Goal: Information Seeking & Learning: Learn about a topic

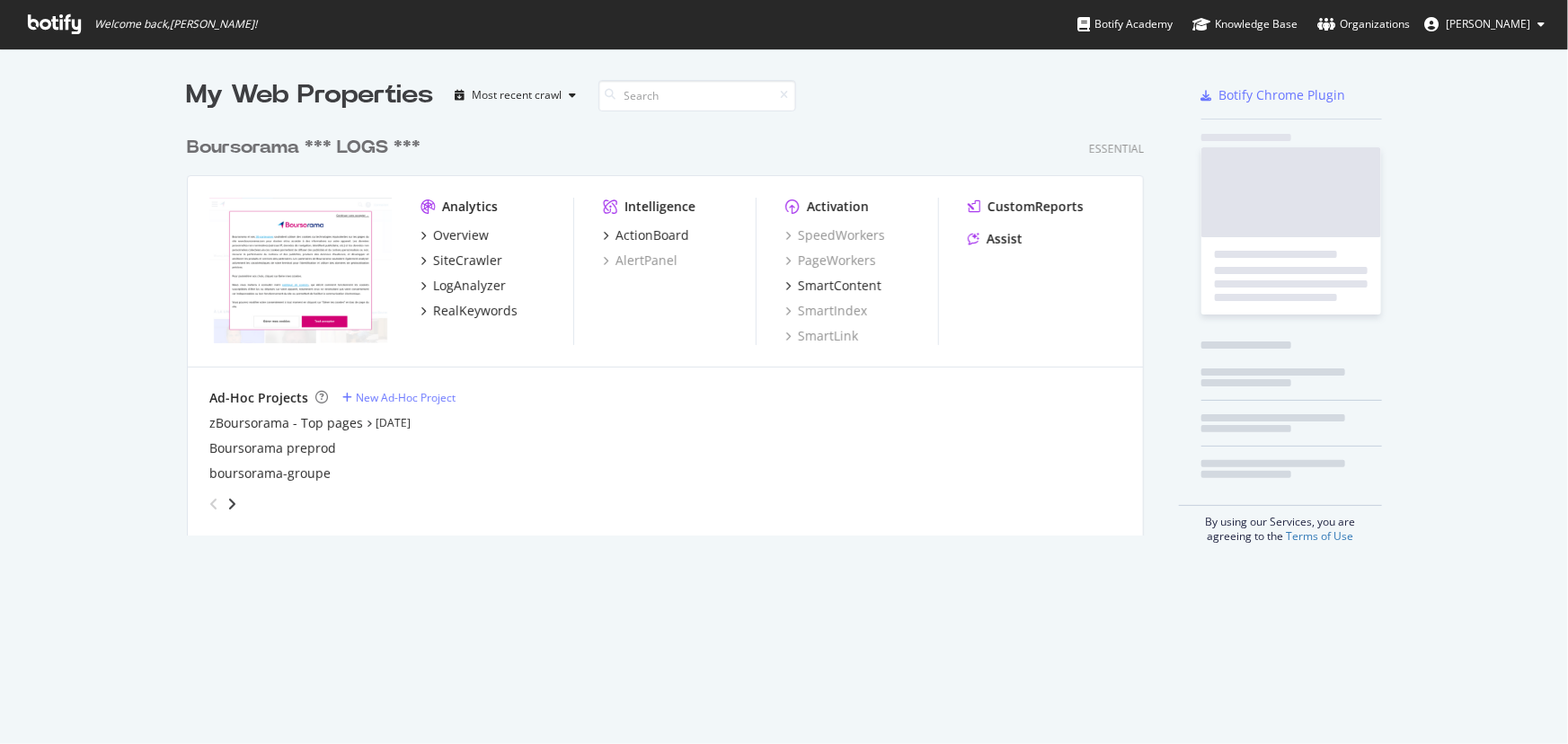
scroll to position [410, 959]
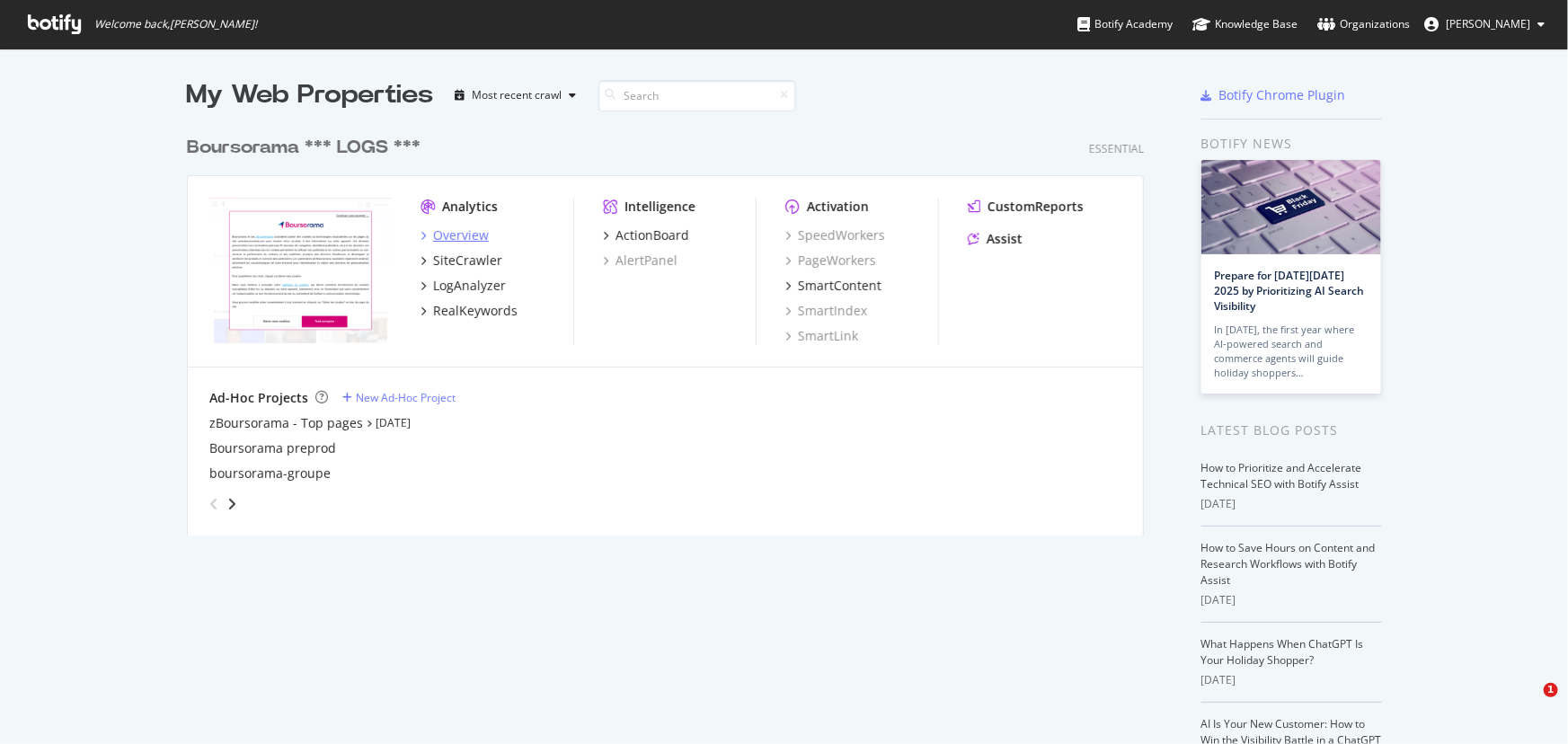
click at [440, 233] on div "Overview" at bounding box center [460, 236] width 56 height 18
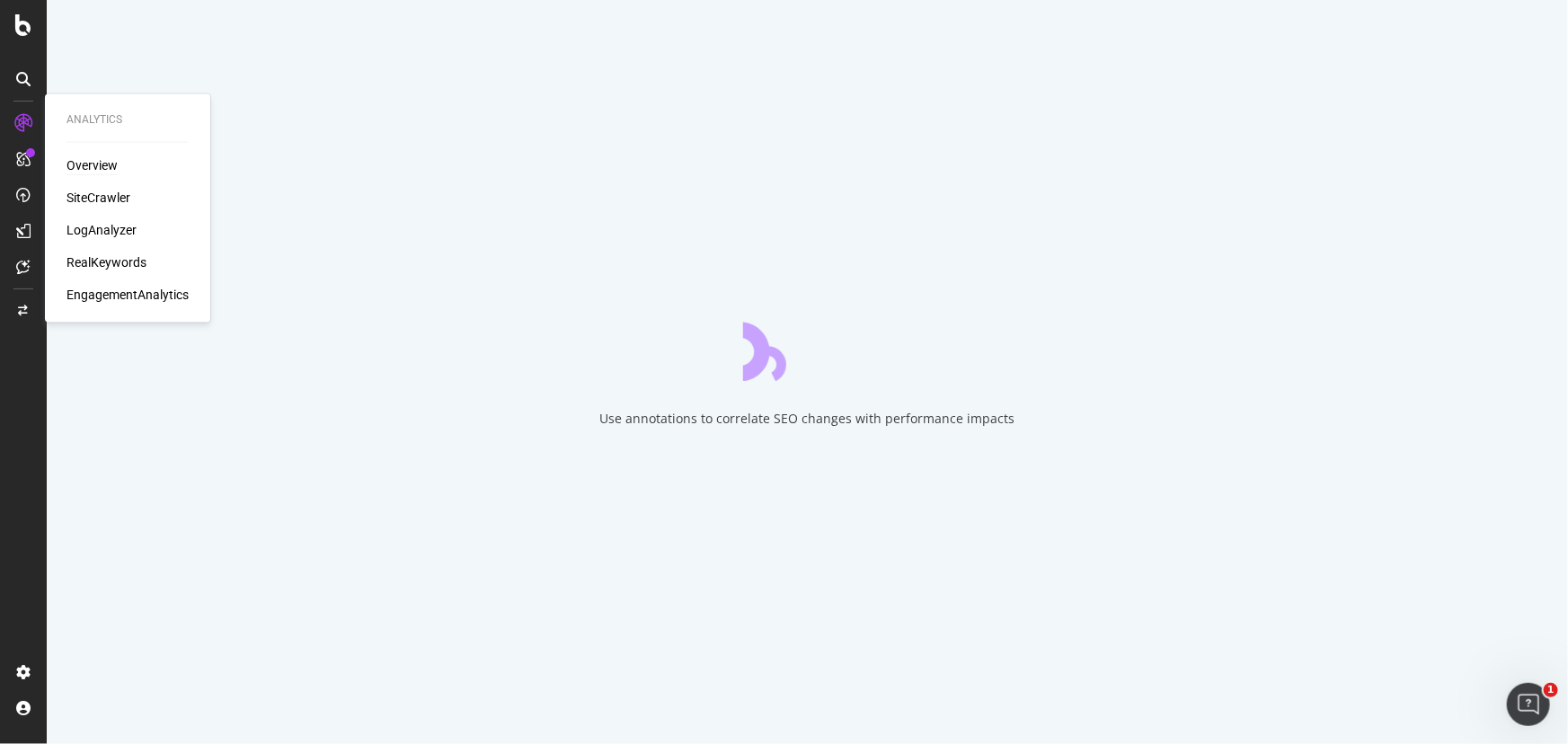
click at [89, 170] on div "Overview" at bounding box center [93, 167] width 51 height 18
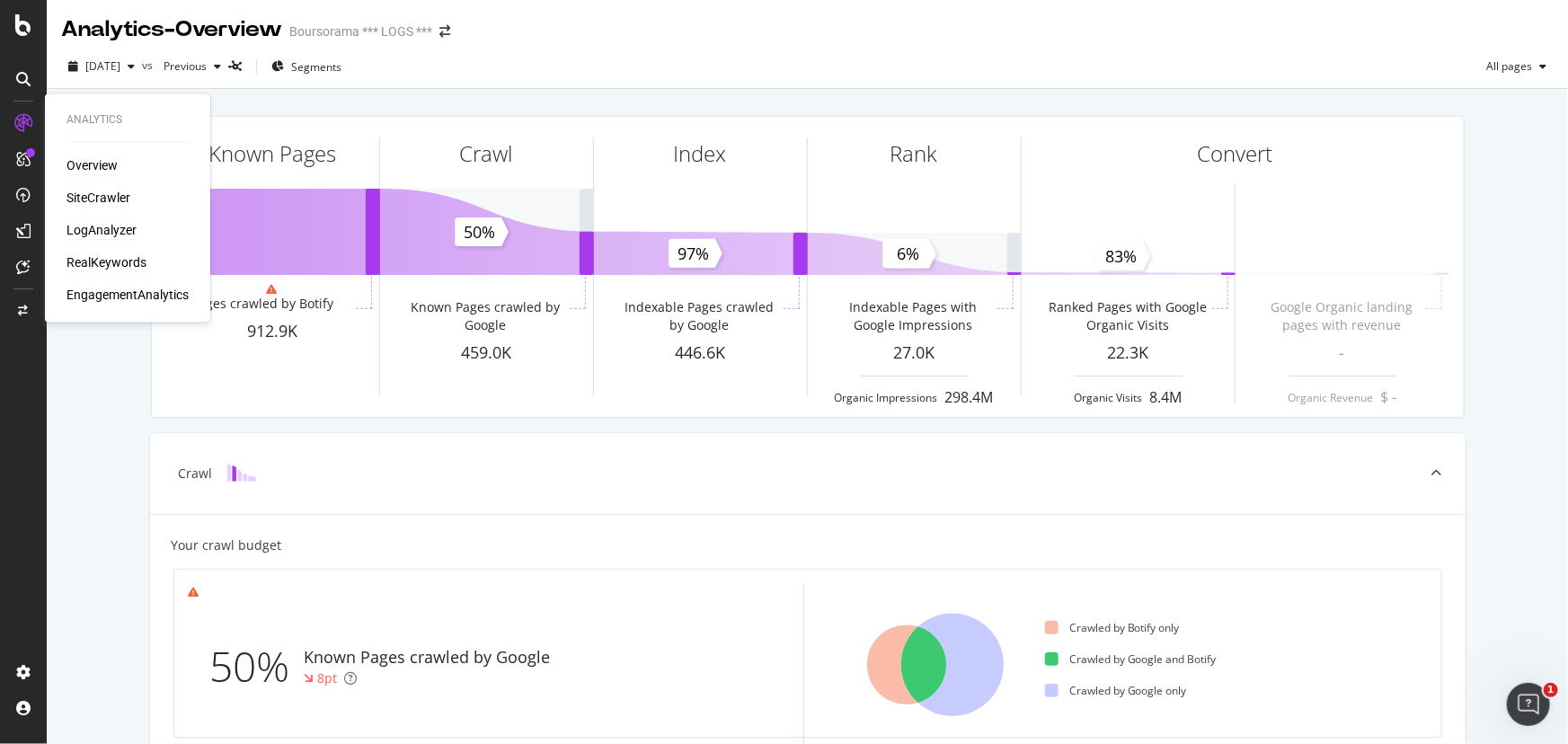
click at [92, 227] on div "LogAnalyzer" at bounding box center [102, 231] width 70 height 18
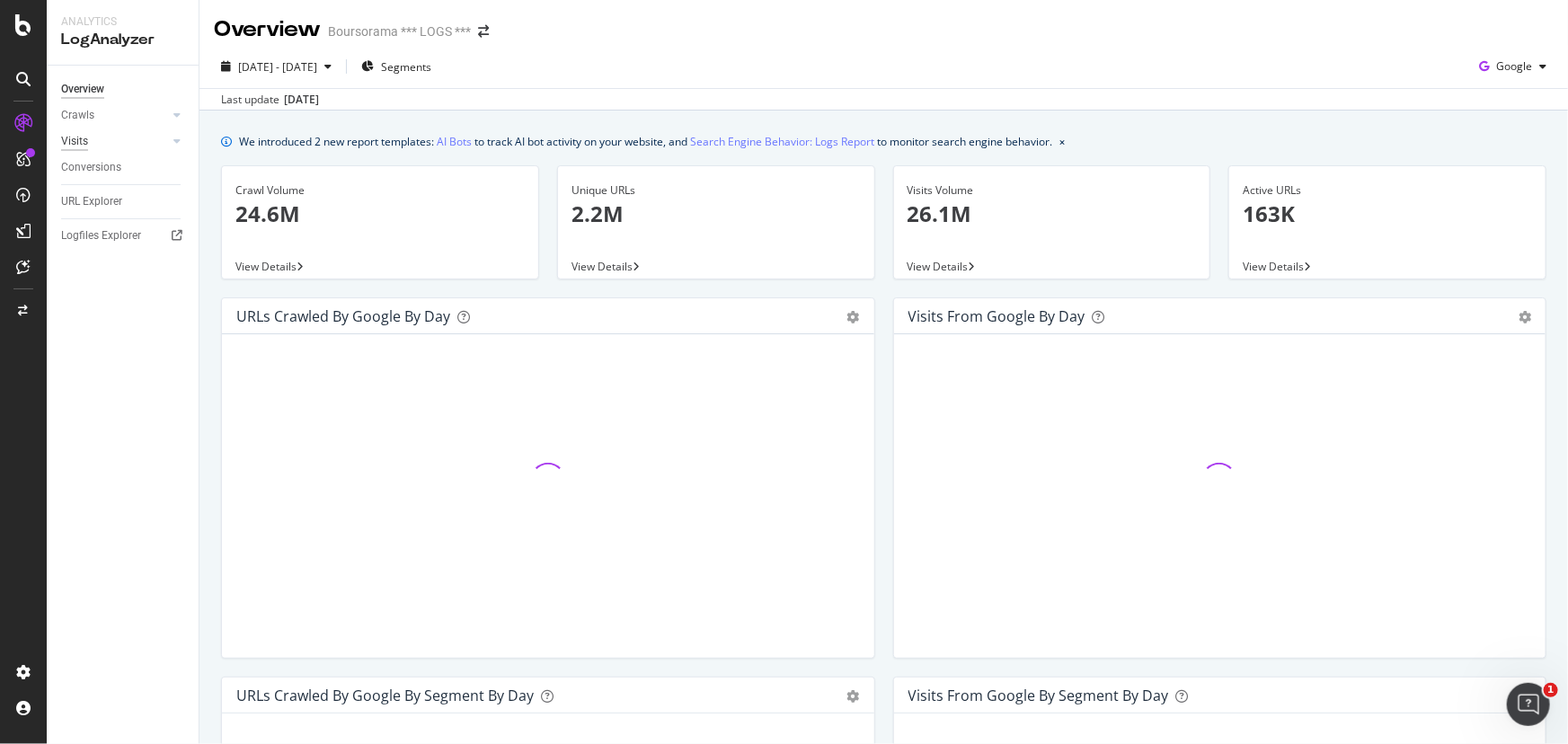
click at [85, 133] on div "Visits" at bounding box center [74, 141] width 27 height 19
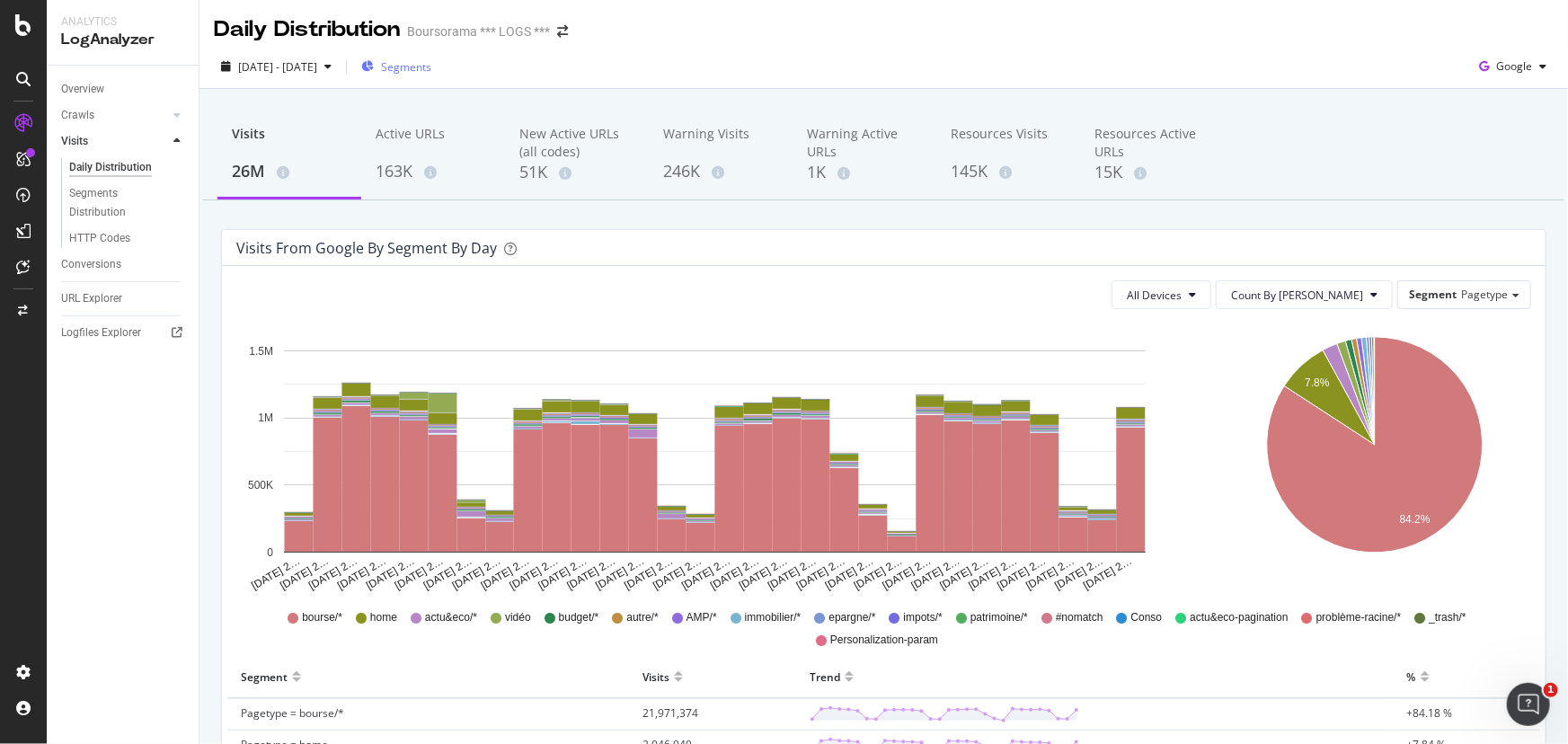
click at [431, 63] on span "Segments" at bounding box center [406, 67] width 50 height 16
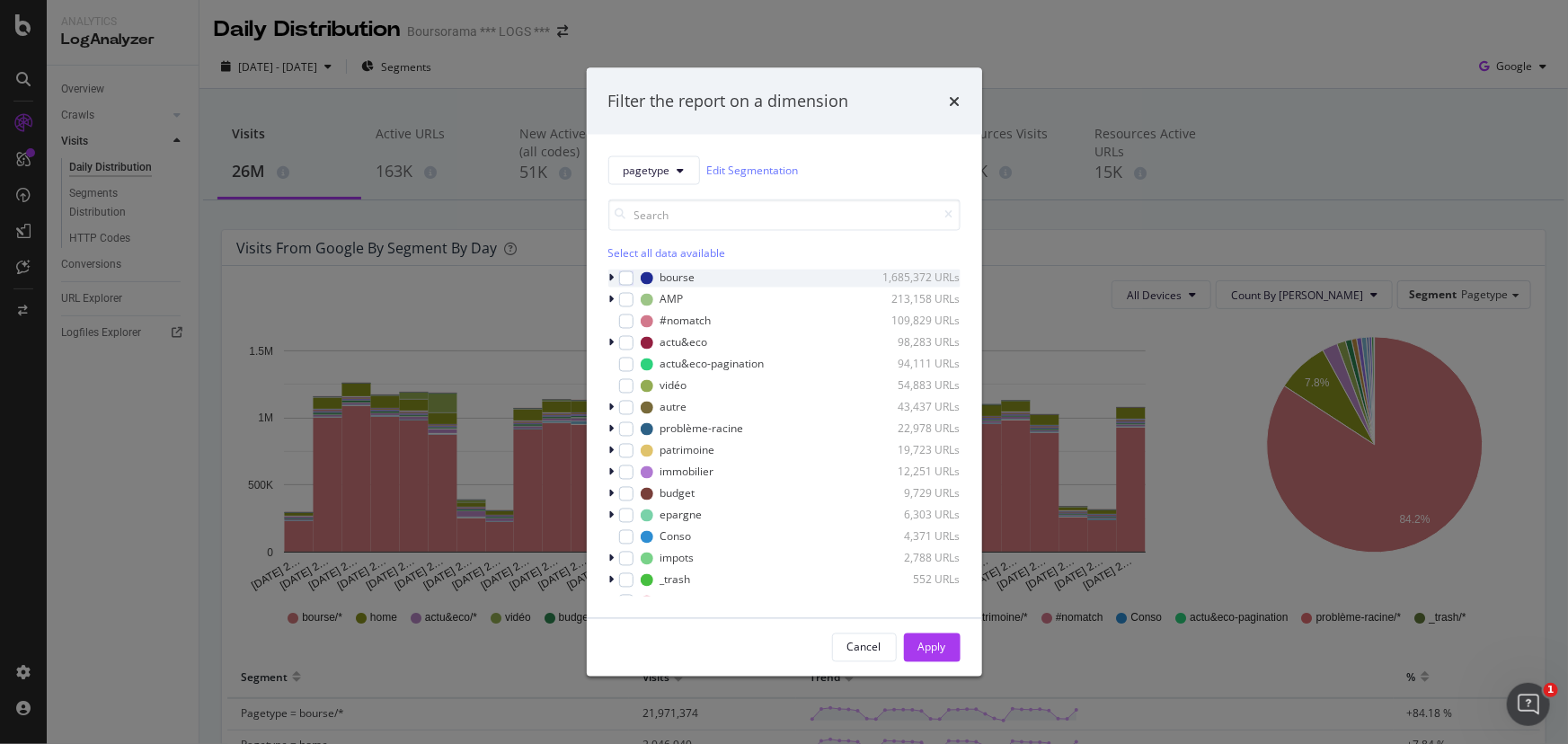
click at [609, 277] on icon "modal" at bounding box center [612, 278] width 6 height 11
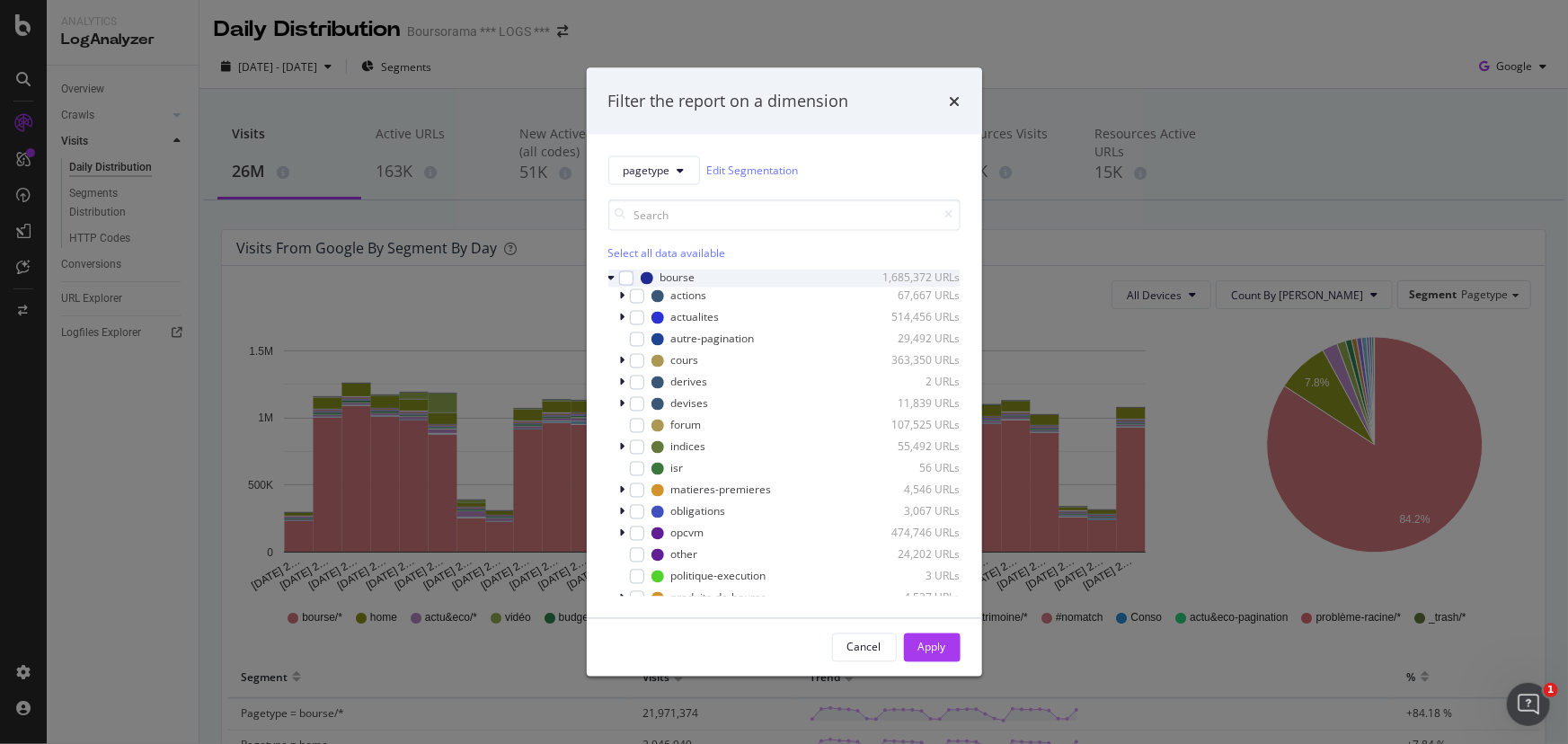
click at [610, 276] on icon "modal" at bounding box center [612, 278] width 7 height 11
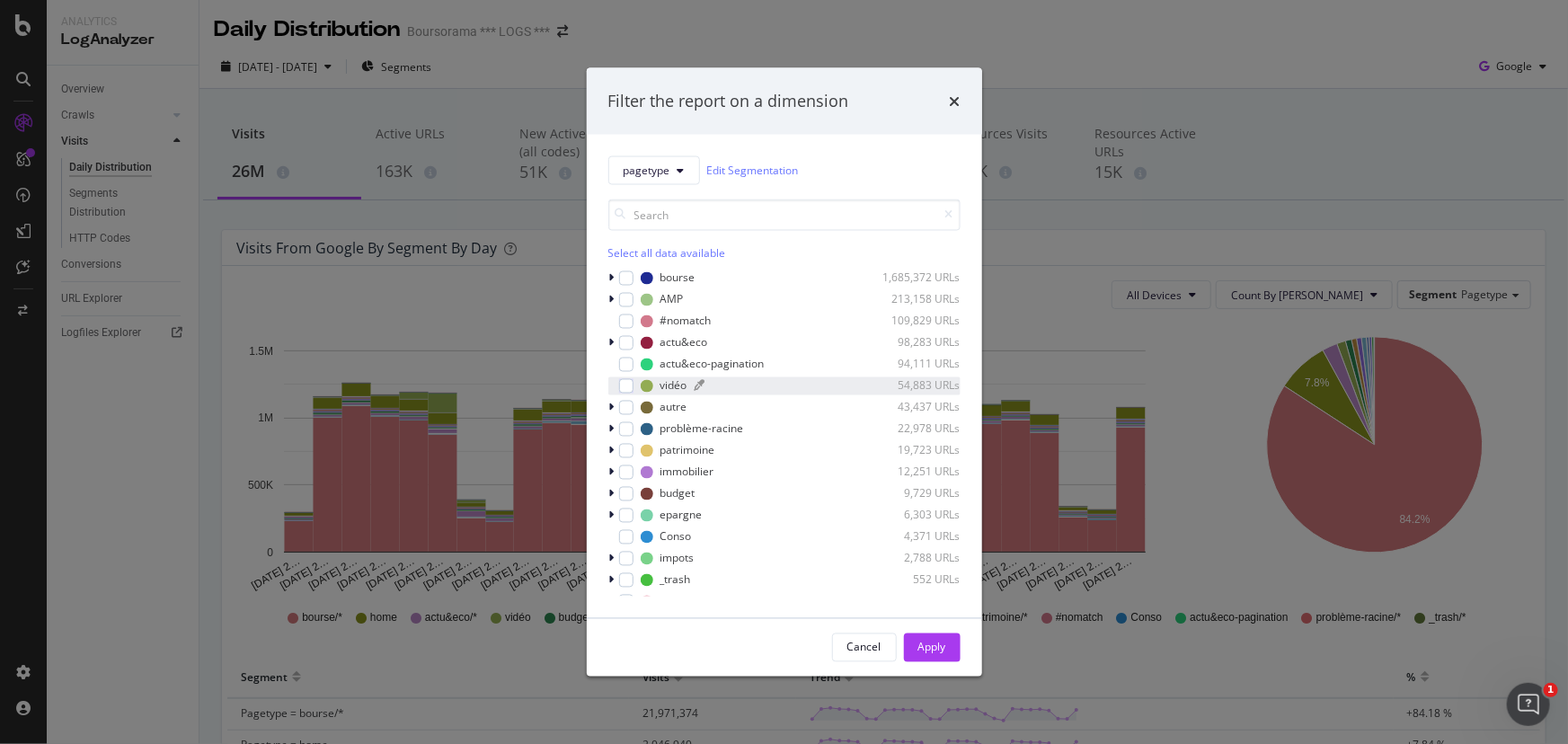
scroll to position [36, 0]
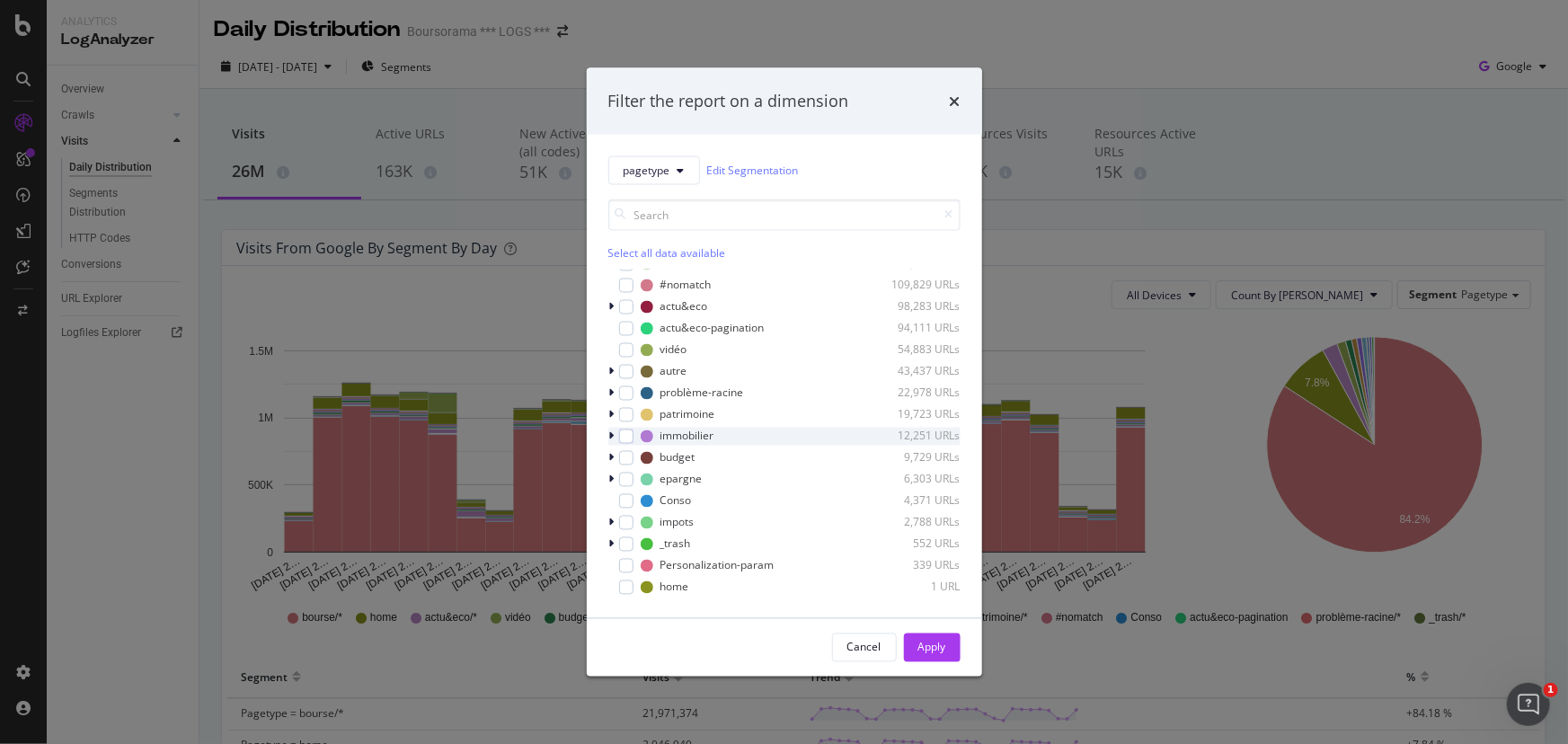
click at [611, 432] on icon "modal" at bounding box center [612, 436] width 6 height 11
click at [955, 101] on icon "times" at bounding box center [955, 101] width 11 height 15
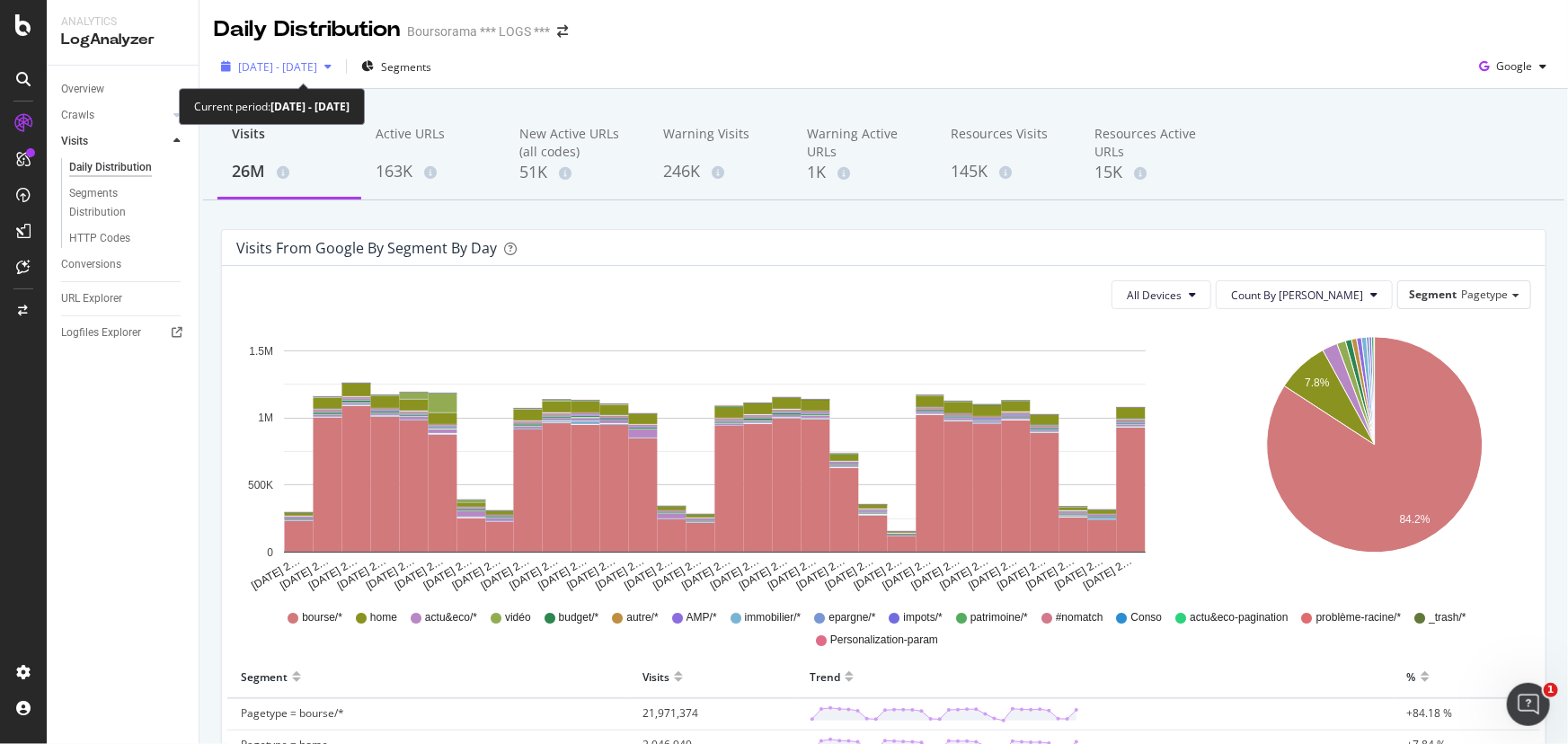
click at [317, 73] on div "[DATE] - [DATE]" at bounding box center [278, 67] width 79 height 16
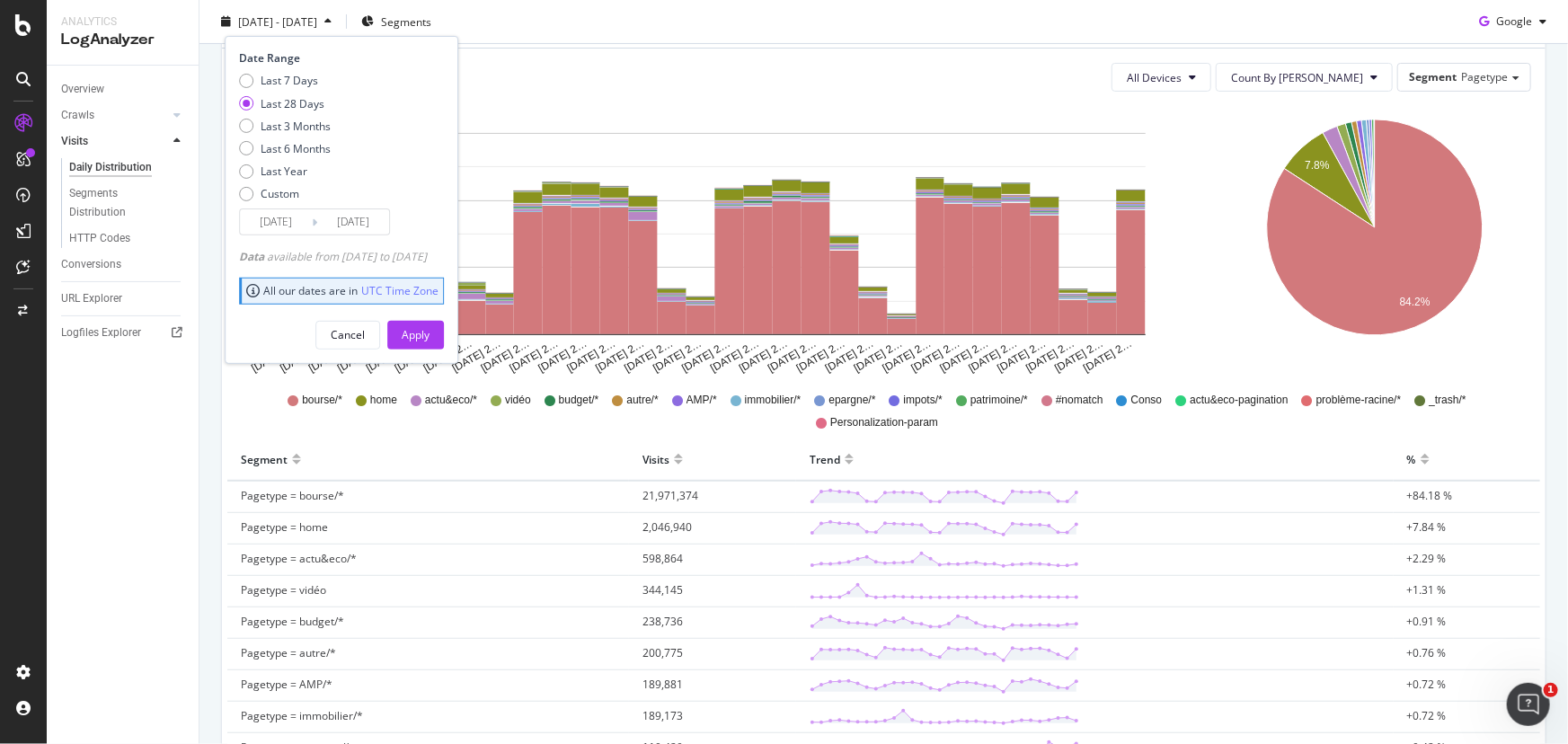
scroll to position [245, 0]
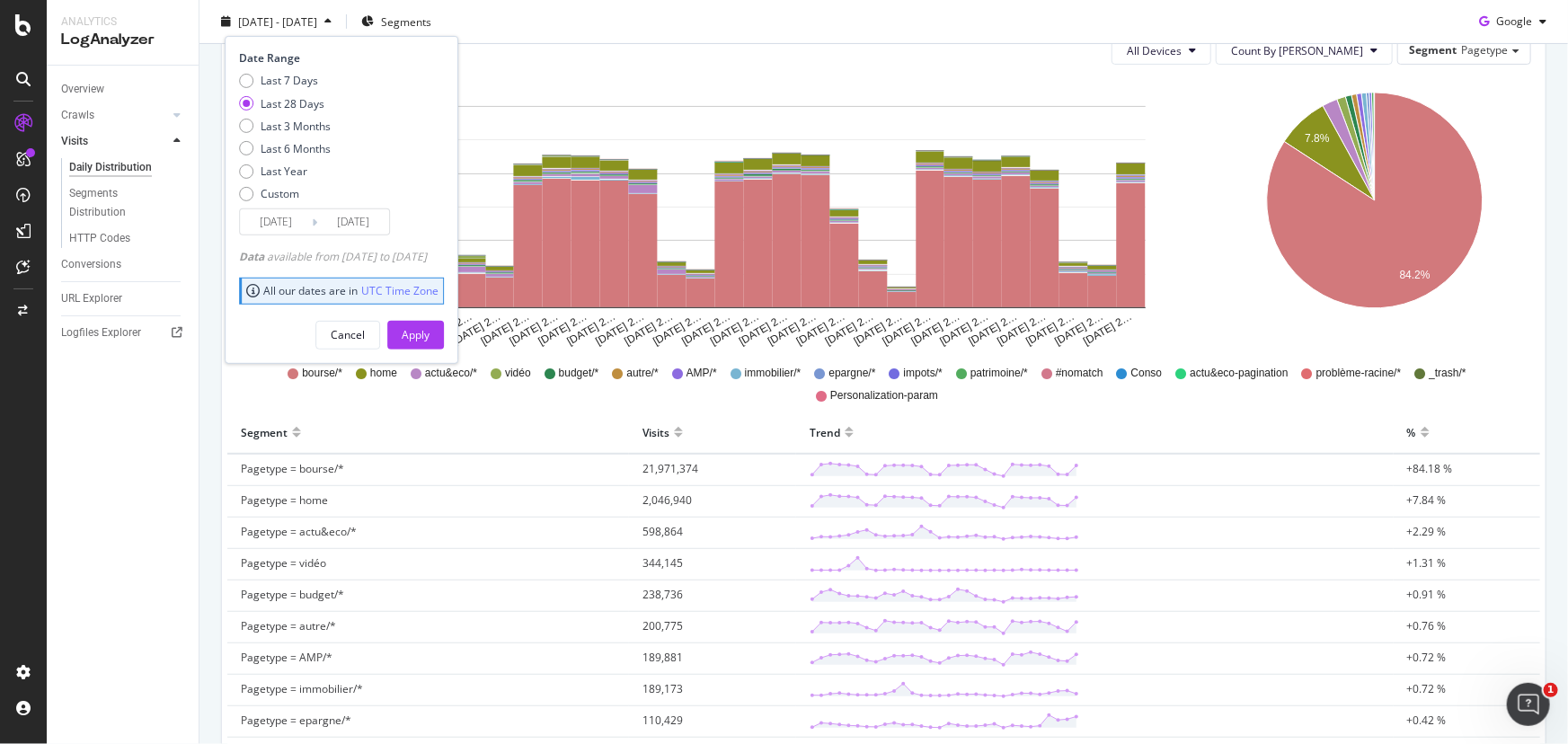
click at [219, 479] on div "Visits from google by Segment by Day All Devices Count By Day Segment Pagetype …" at bounding box center [883, 527] width 1343 height 1086
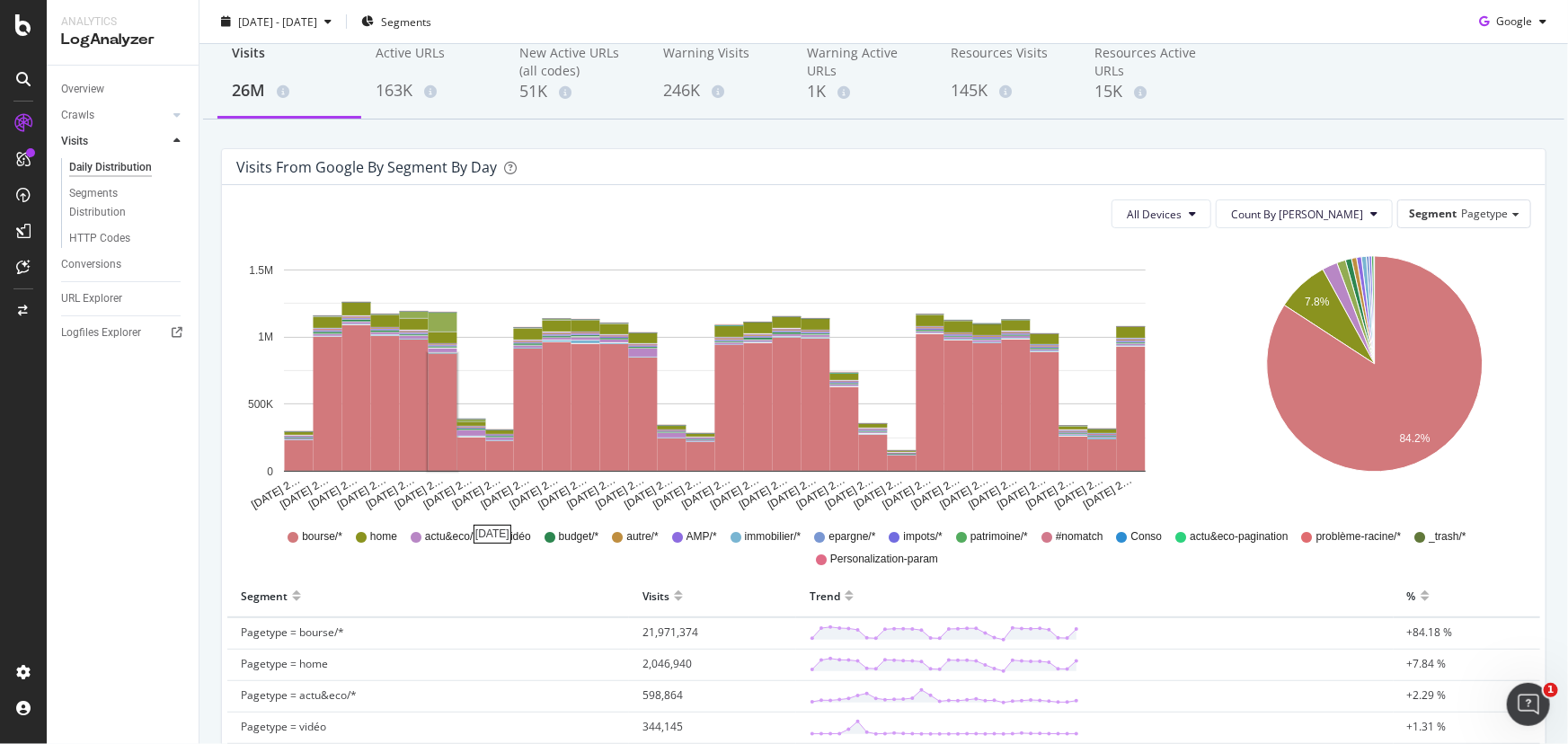
scroll to position [0, 0]
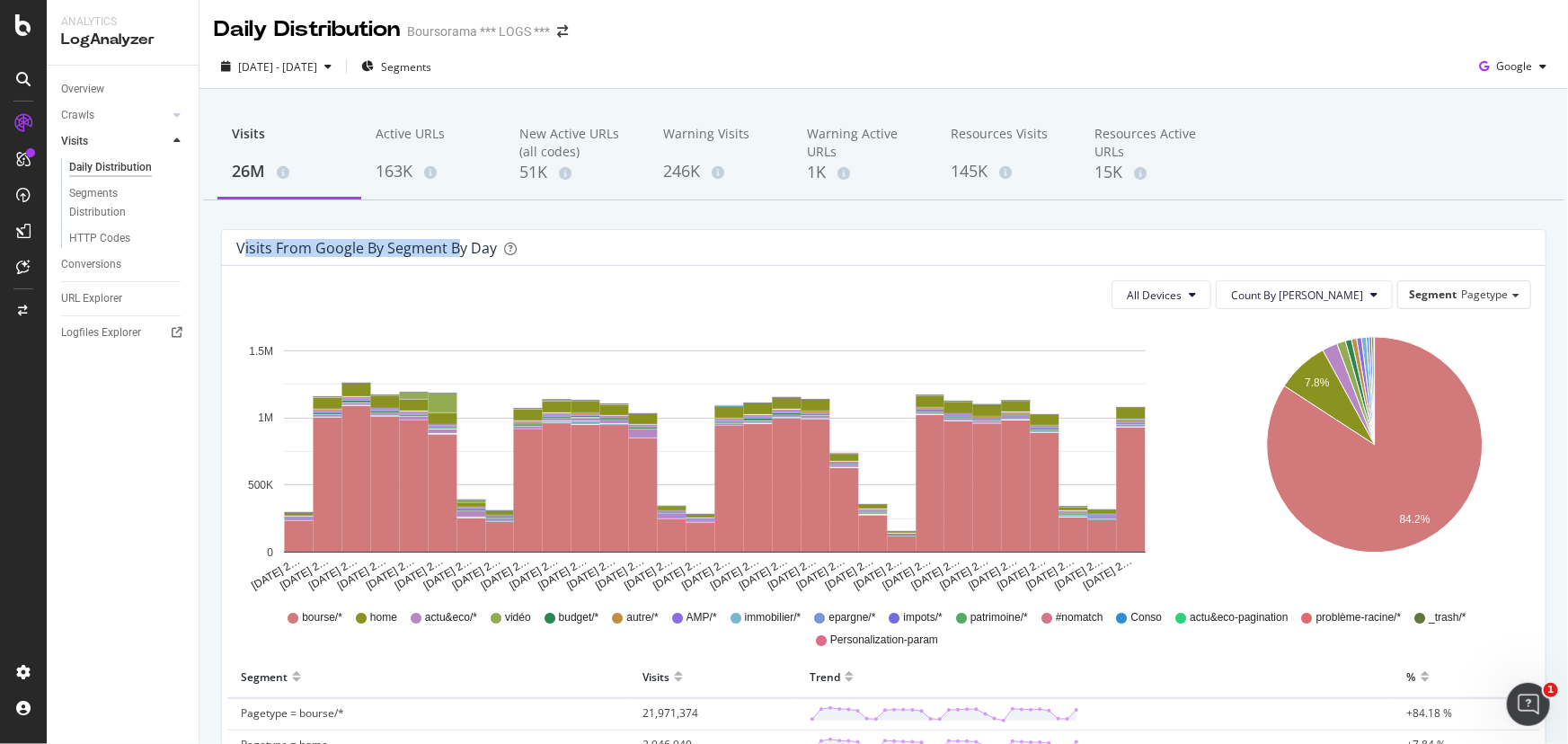
drag, startPoint x: 245, startPoint y: 248, endPoint x: 453, endPoint y: 238, distance: 208.2
click at [453, 238] on div "Visits from google by Segment by Day" at bounding box center [884, 248] width 1324 height 36
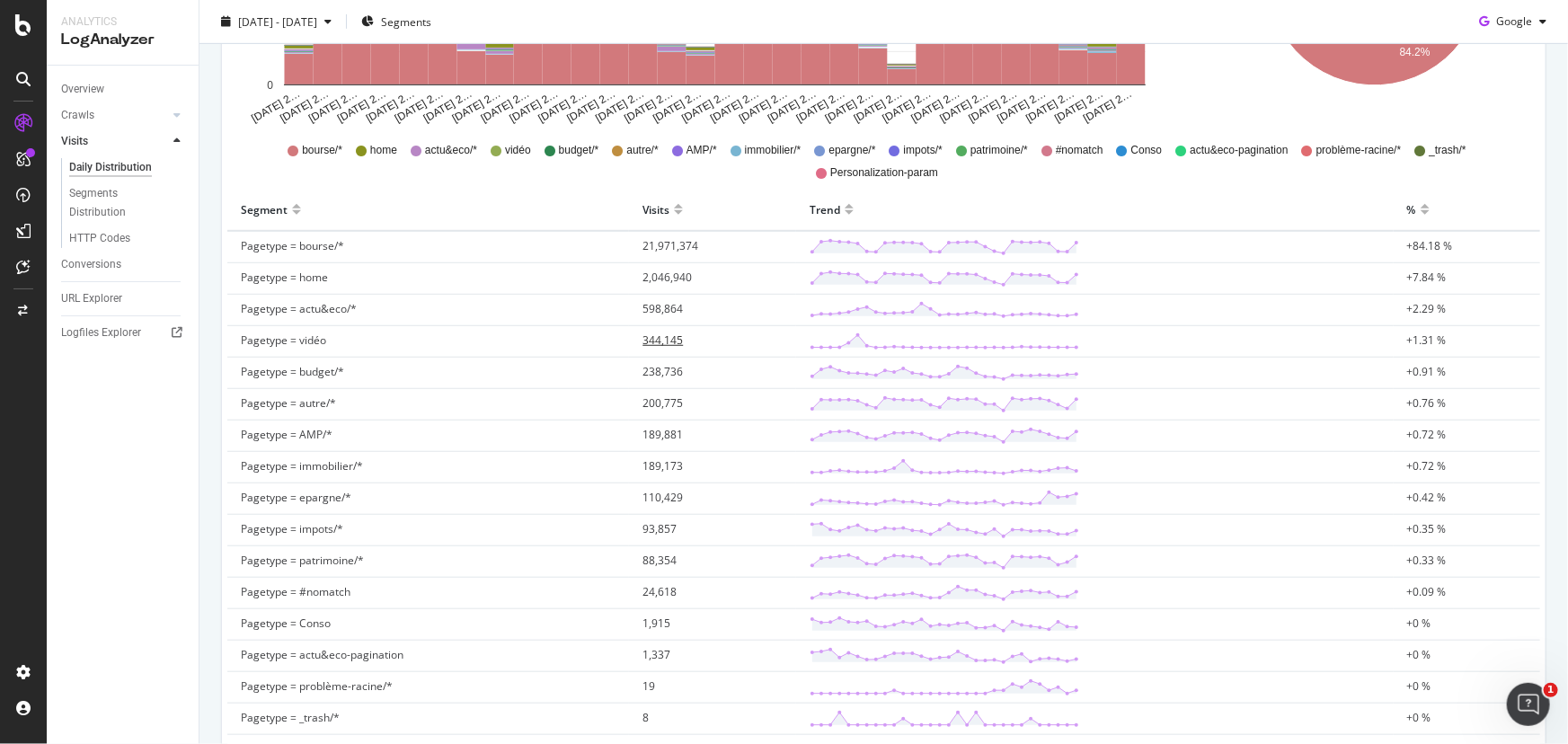
scroll to position [550, 0]
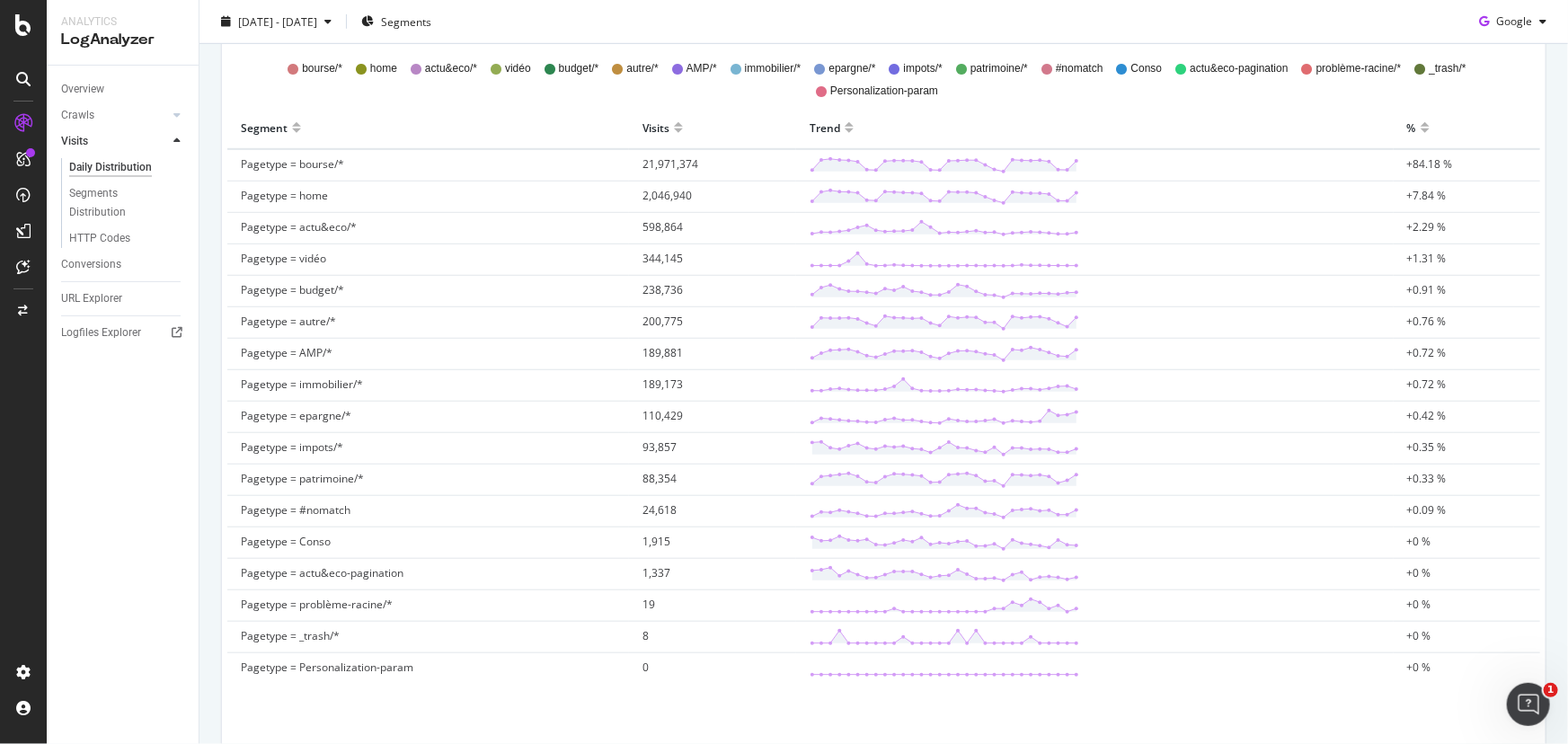
click at [678, 706] on div "All Devices Count By Day Segment Pagetype Hold CTRL while clicking to filter th…" at bounding box center [884, 231] width 1324 height 1030
click at [693, 712] on div "All Devices Count By Day Segment Pagetype Hold CTRL while clicking to filter th…" at bounding box center [884, 231] width 1324 height 1030
click at [651, 705] on div "All Devices Count By Day Segment Pagetype Hold CTRL while clicking to filter th…" at bounding box center [884, 231] width 1324 height 1030
click at [999, 716] on div "All Devices Count By Day Segment Pagetype Hold CTRL while clicking to filter th…" at bounding box center [884, 231] width 1324 height 1030
click at [996, 714] on div "All Devices Count By Day Segment Pagetype Hold CTRL while clicking to filter th…" at bounding box center [884, 231] width 1324 height 1030
